Goal: Information Seeking & Learning: Check status

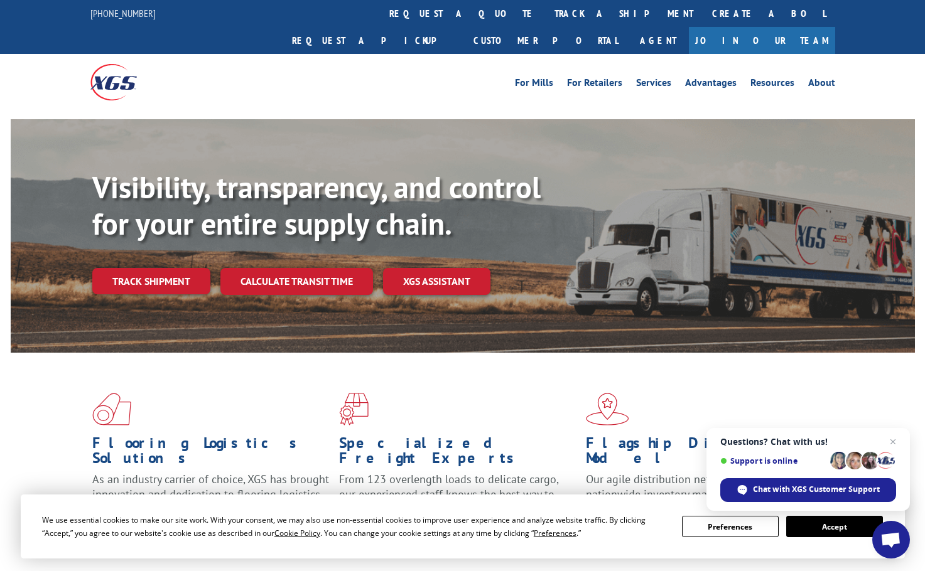
drag, startPoint x: 411, startPoint y: 14, endPoint x: 392, endPoint y: 3, distance: 22.3
click at [545, 14] on link "track a shipment" at bounding box center [624, 13] width 158 height 27
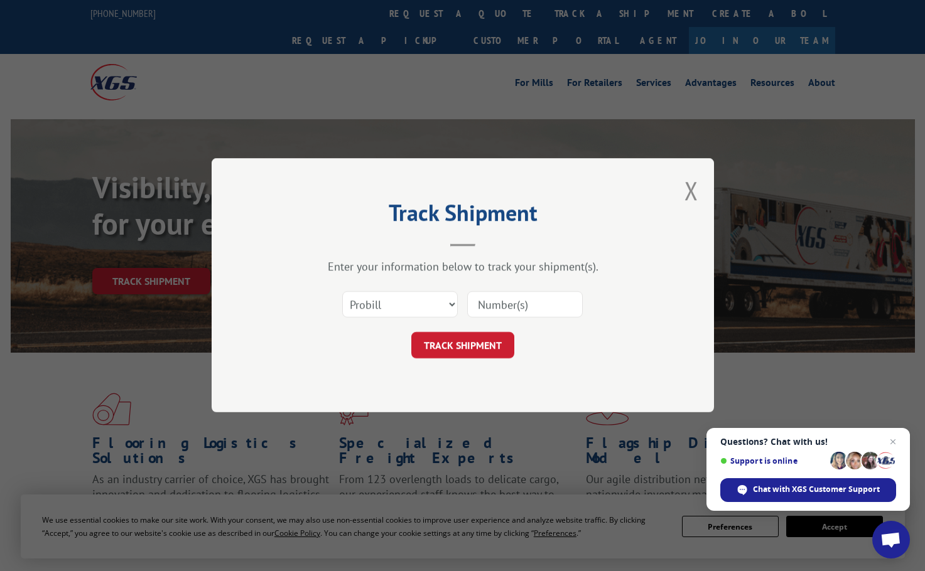
click at [531, 306] on input at bounding box center [525, 305] width 116 height 26
paste input "17009429"
type input "17009429"
click at [462, 352] on button "TRACK SHIPMENT" at bounding box center [462, 346] width 103 height 26
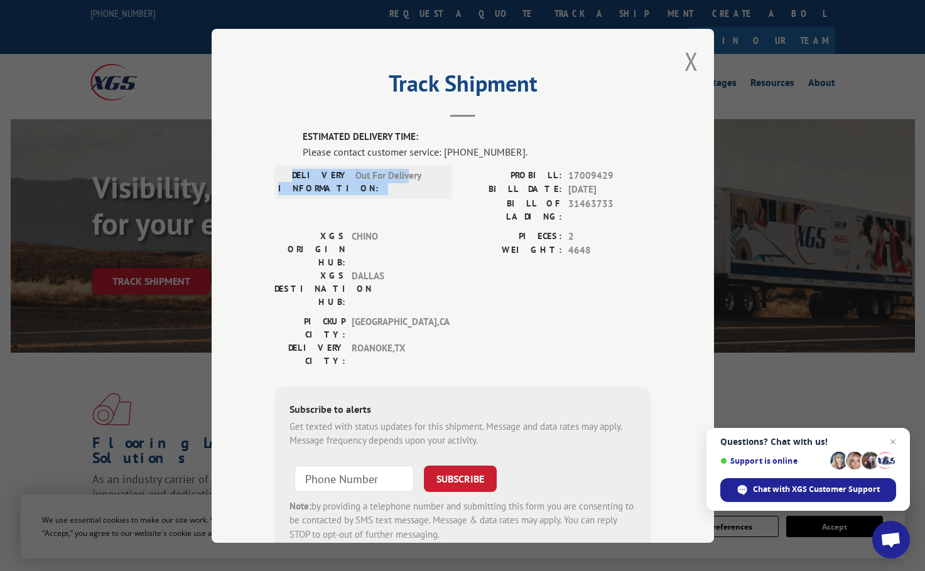
drag, startPoint x: 296, startPoint y: 173, endPoint x: 412, endPoint y: 212, distance: 121.7
click at [403, 182] on div "DELIVERY INFORMATION: Out For Delivery" at bounding box center [363, 181] width 170 height 26
click at [434, 269] on div "XGS DESTINATION HUB: [GEOGRAPHIC_DATA]" at bounding box center [359, 289] width 170 height 40
drag, startPoint x: 309, startPoint y: 174, endPoint x: 421, endPoint y: 174, distance: 111.8
click at [421, 174] on div "DELIVERY INFORMATION: Out For Delivery" at bounding box center [363, 181] width 170 height 26
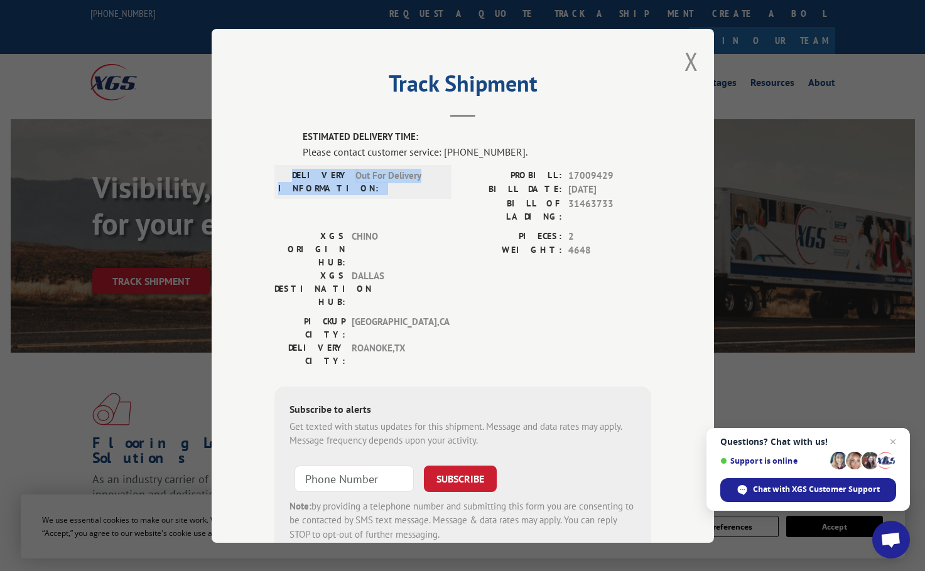
copy div "DELIVERY INFORMATION: Out For Delivery"
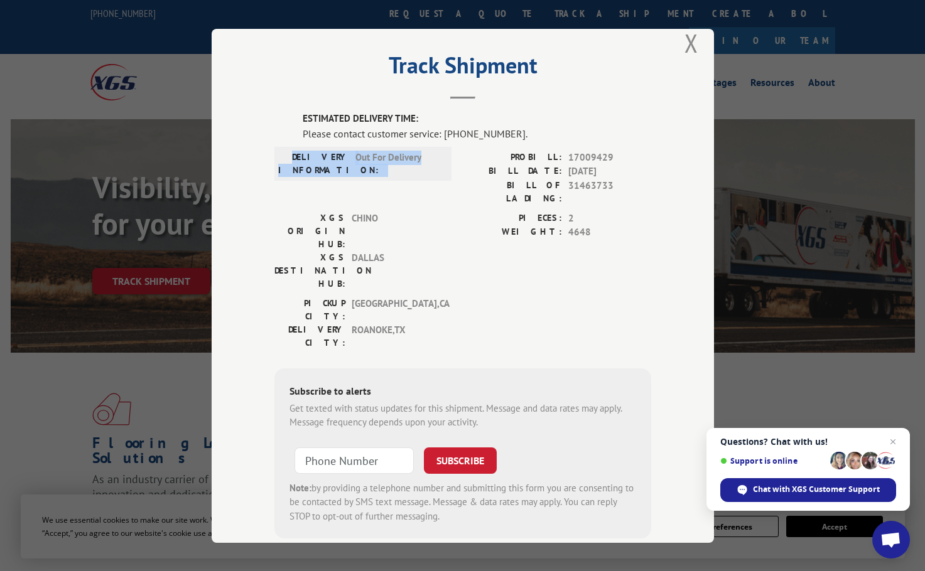
scroll to position [26, 0]
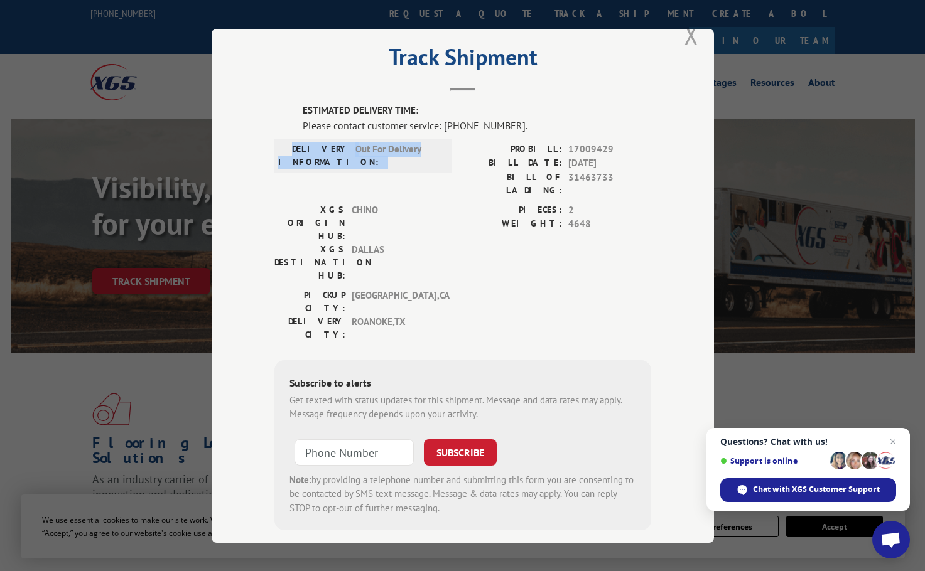
click at [684, 38] on button "Close modal" at bounding box center [691, 34] width 14 height 33
